Goal: Task Accomplishment & Management: Manage account settings

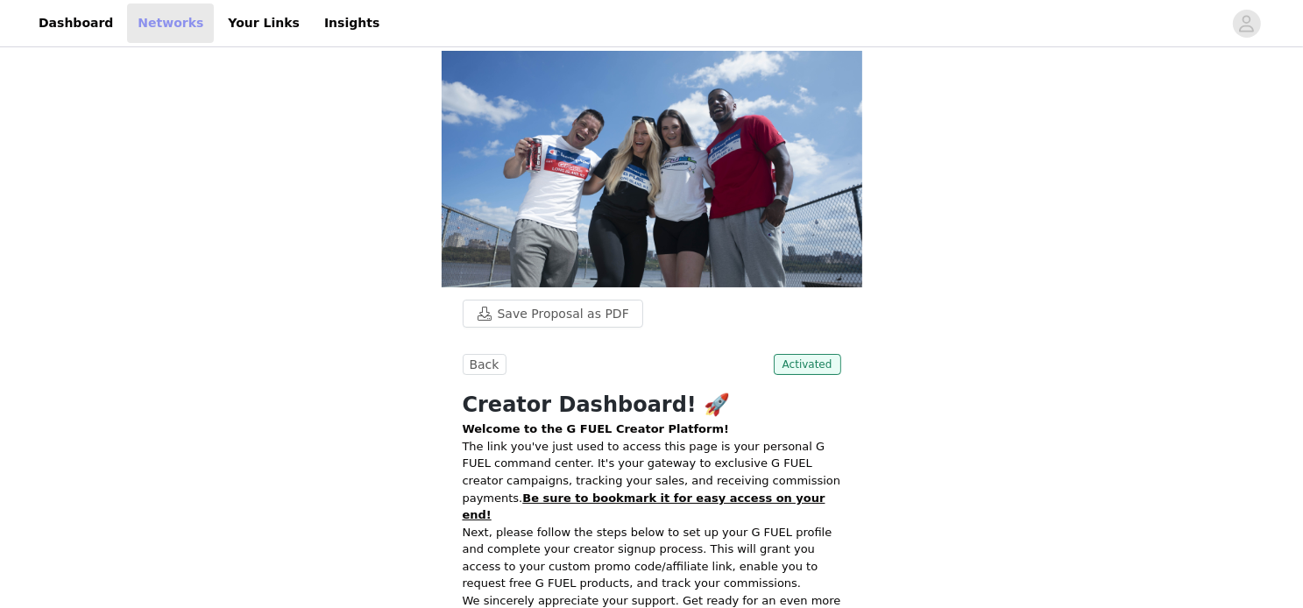
click at [134, 20] on link "Networks" at bounding box center [170, 23] width 87 height 39
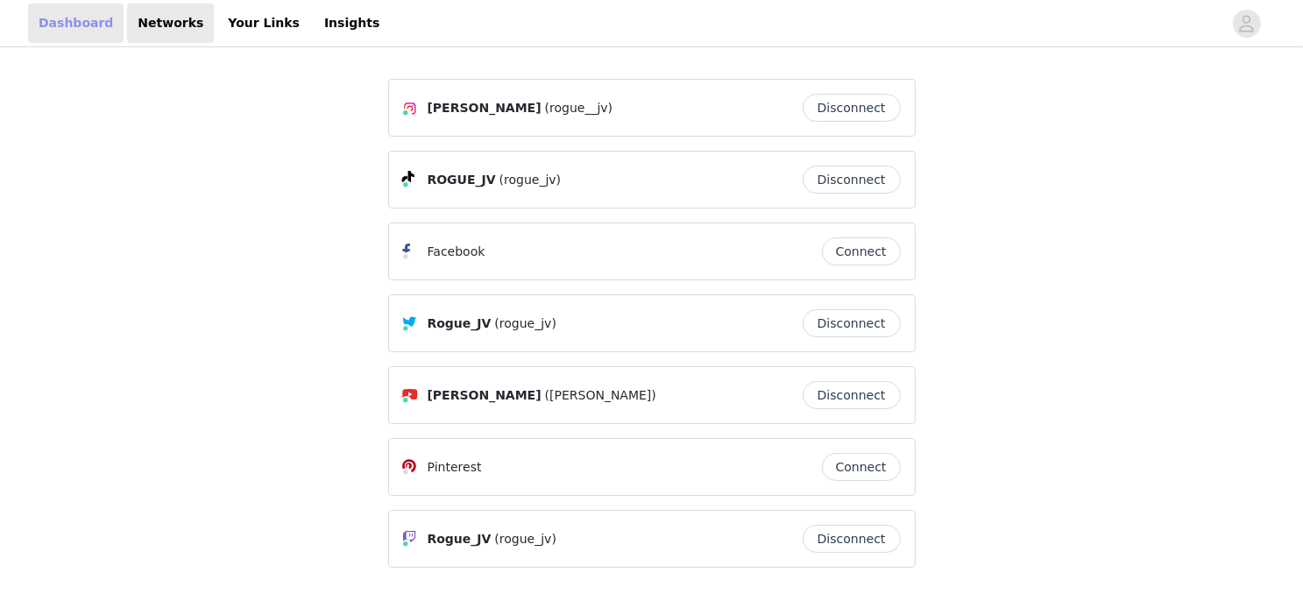
click at [59, 27] on link "Dashboard" at bounding box center [75, 23] width 95 height 39
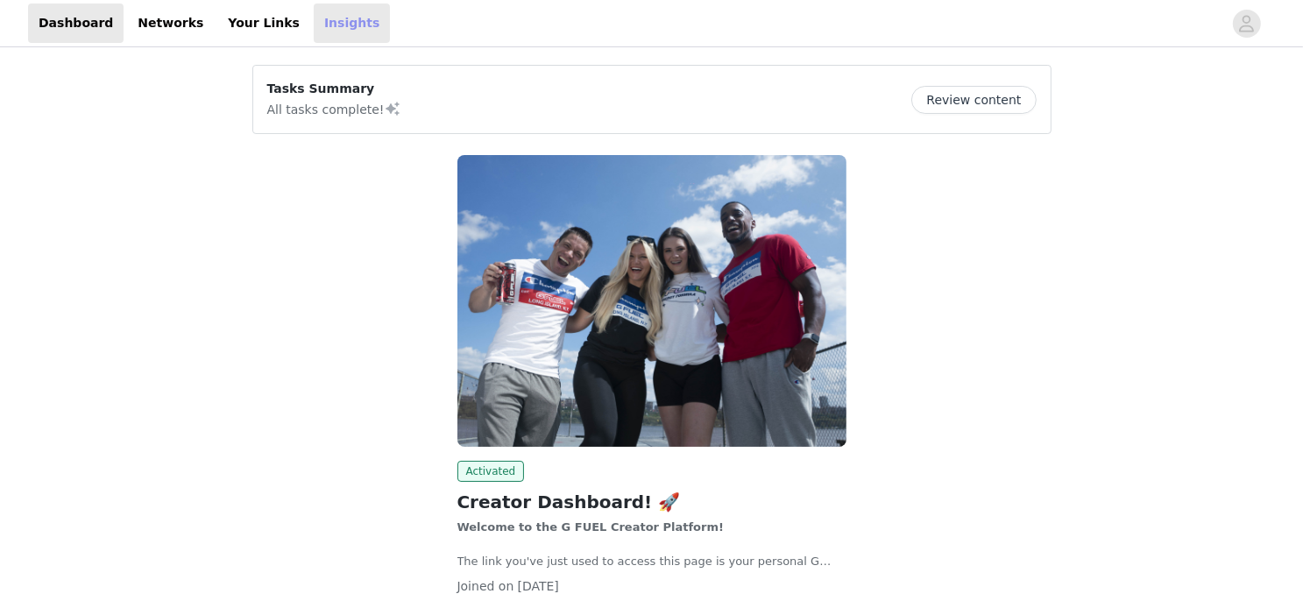
click at [334, 30] on link "Insights" at bounding box center [352, 23] width 76 height 39
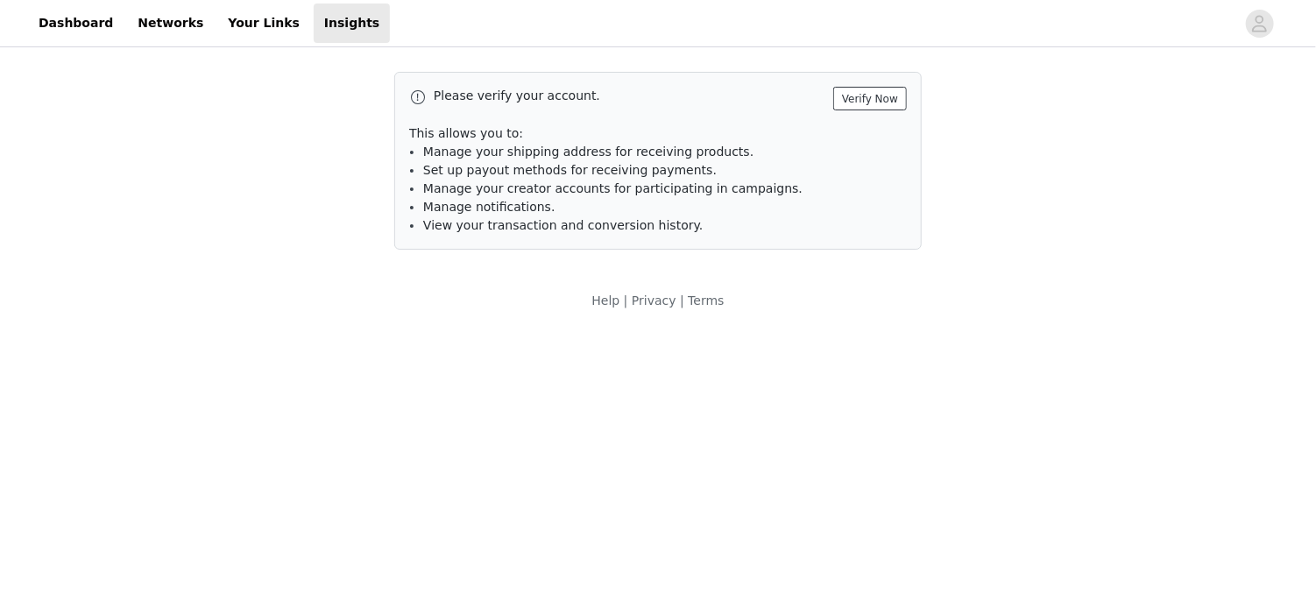
click at [881, 98] on button "Verify Now" at bounding box center [870, 99] width 74 height 24
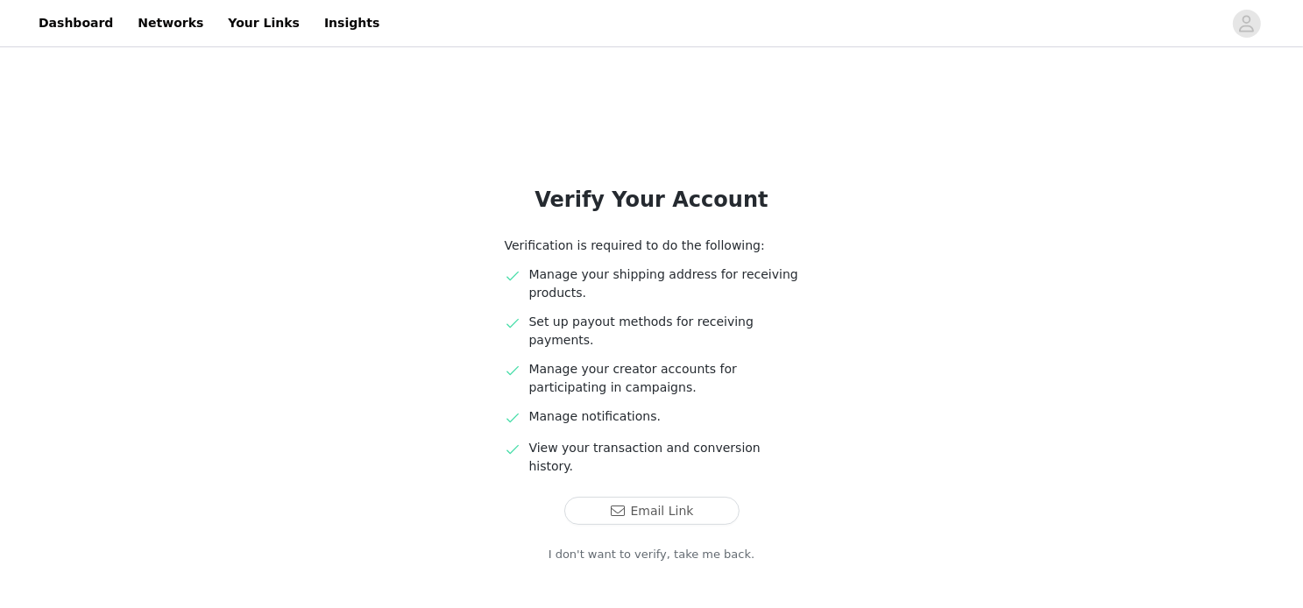
scroll to position [21, 0]
